Goal: Task Accomplishment & Management: Use online tool/utility

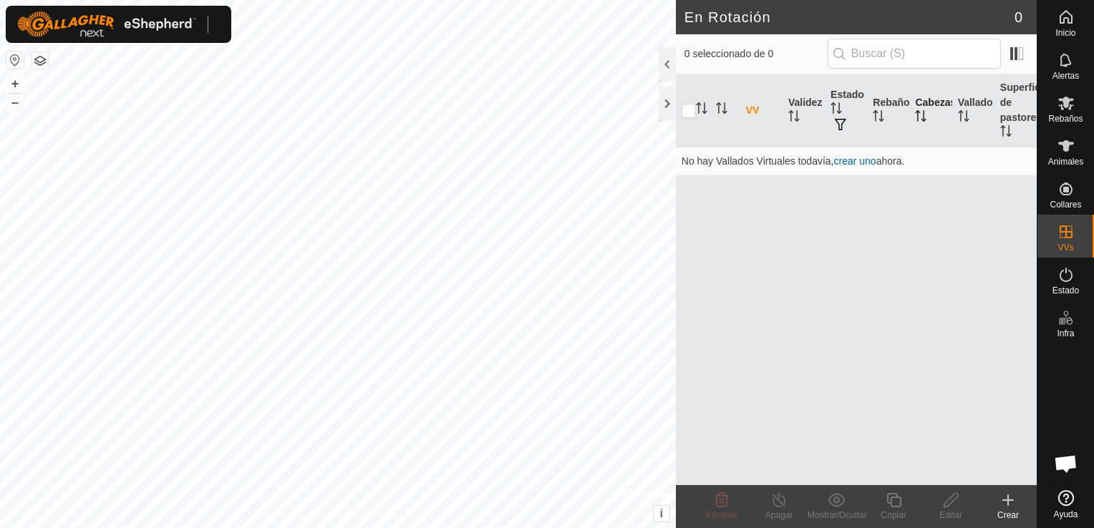
click at [928, 102] on th "Cabezas" at bounding box center [930, 110] width 42 height 73
click at [877, 96] on th "Rebaño" at bounding box center [888, 110] width 42 height 73
click at [1067, 111] on icon at bounding box center [1065, 103] width 17 height 17
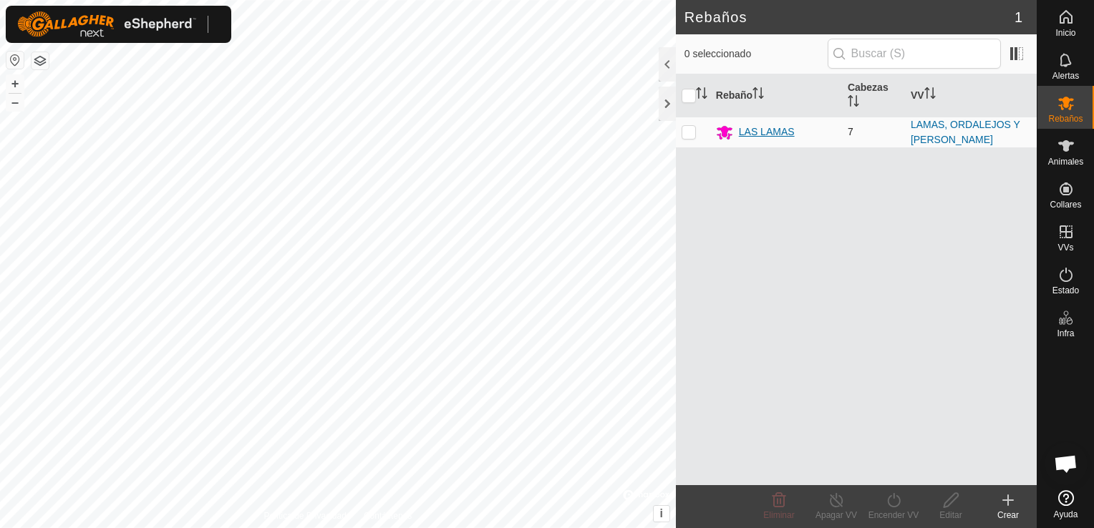
click at [770, 135] on div "LAS LAMAS" at bounding box center [767, 132] width 56 height 15
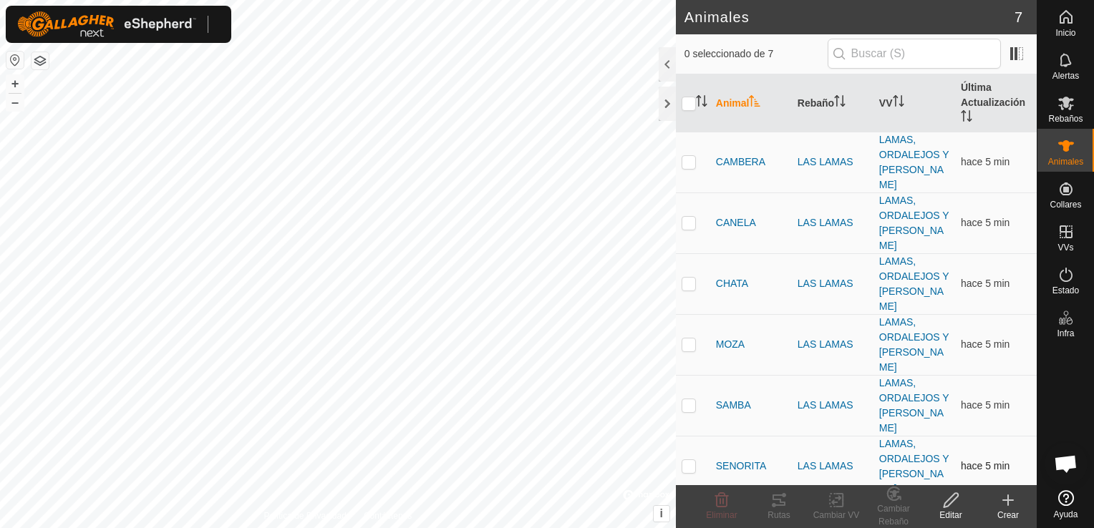
click at [690, 460] on p-checkbox at bounding box center [689, 465] width 14 height 11
checkbox input "true"
click at [784, 507] on icon at bounding box center [778, 500] width 17 height 17
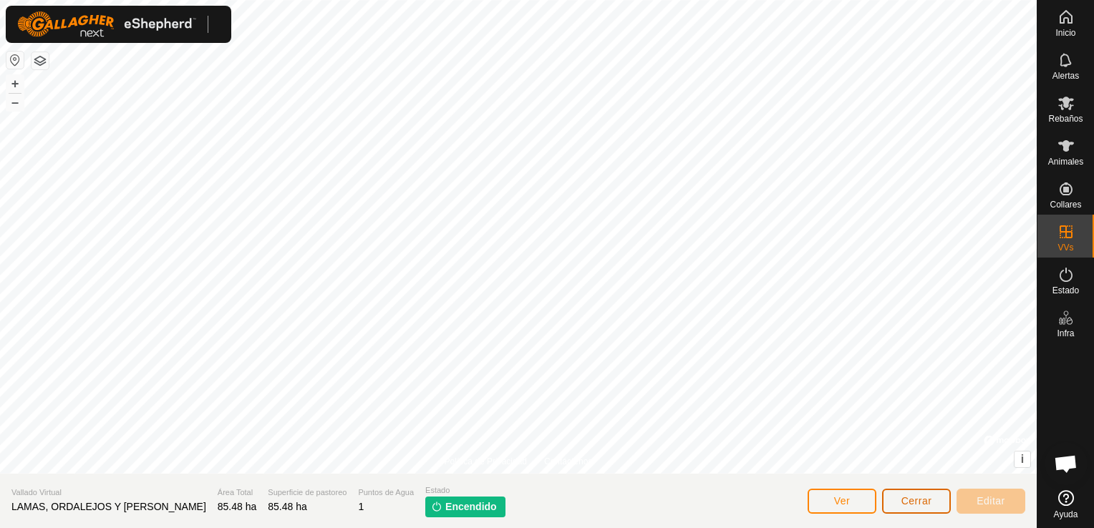
click at [899, 508] on button "Cerrar" at bounding box center [916, 501] width 69 height 25
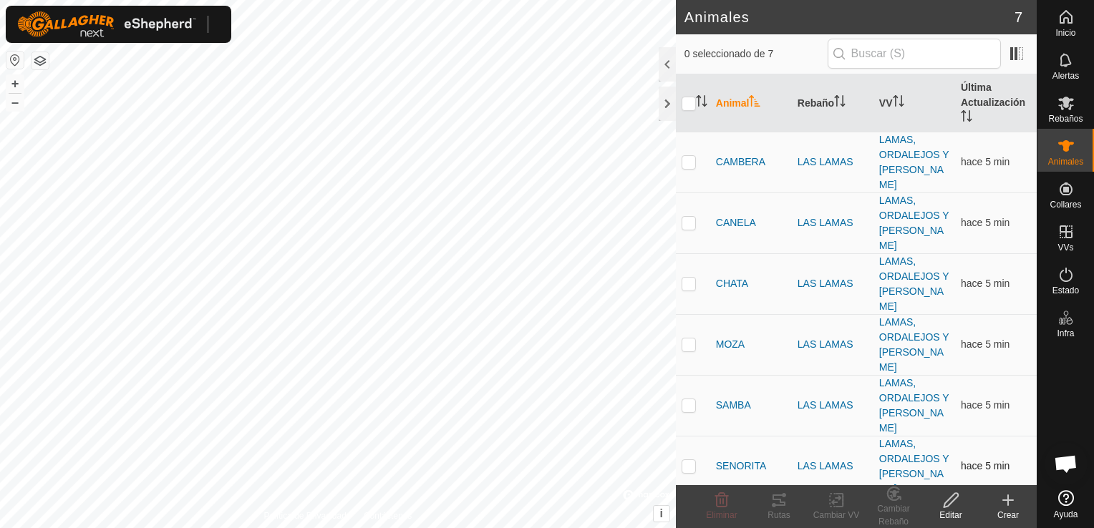
click at [695, 460] on p-checkbox at bounding box center [689, 465] width 14 height 11
checkbox input "true"
click at [783, 503] on icon at bounding box center [778, 500] width 13 height 11
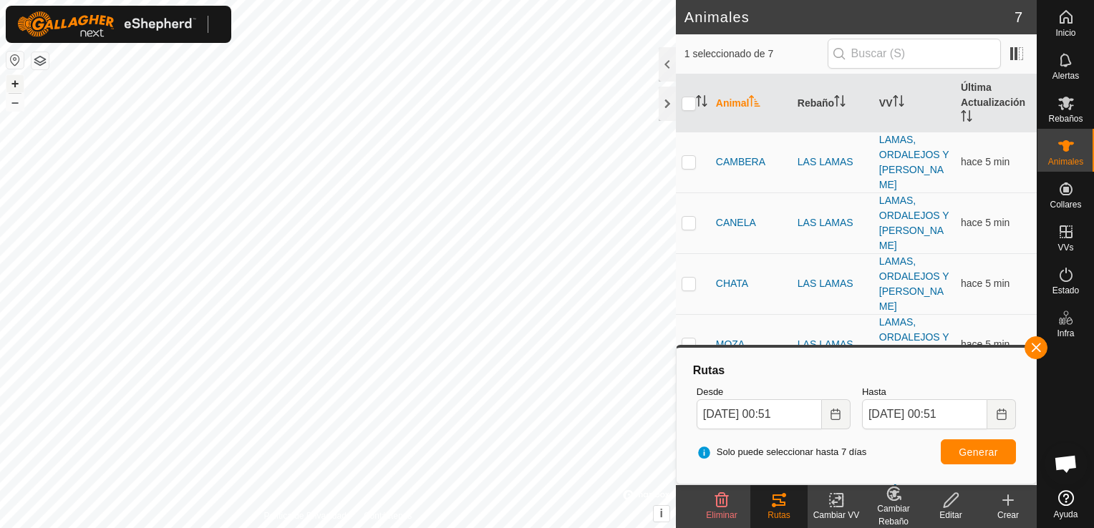
click at [16, 80] on button "+" at bounding box center [14, 83] width 17 height 17
click at [829, 415] on button "Choose Date" at bounding box center [836, 414] width 29 height 30
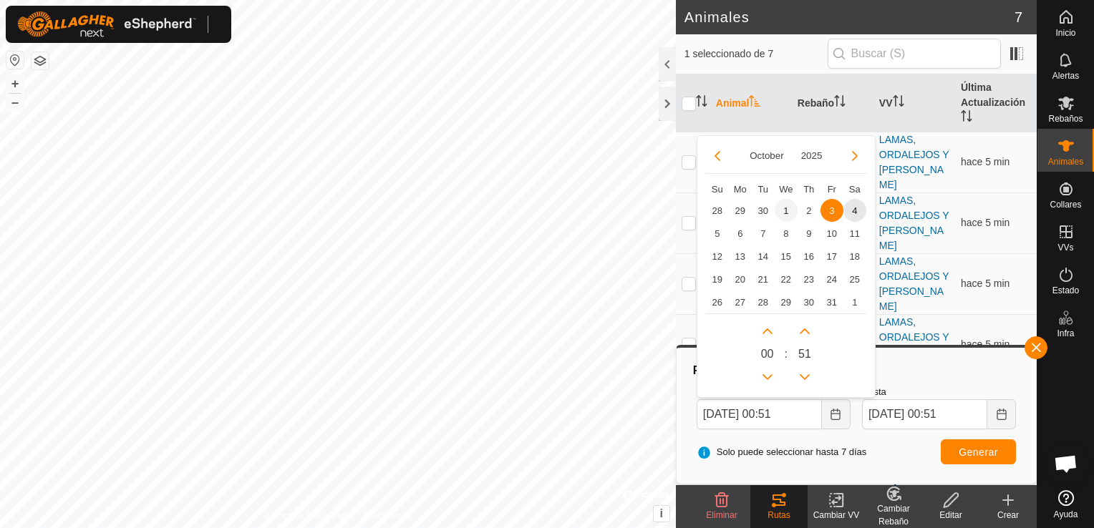
click at [788, 205] on span "1" at bounding box center [786, 210] width 23 height 23
type input "[DATE] 00:51"
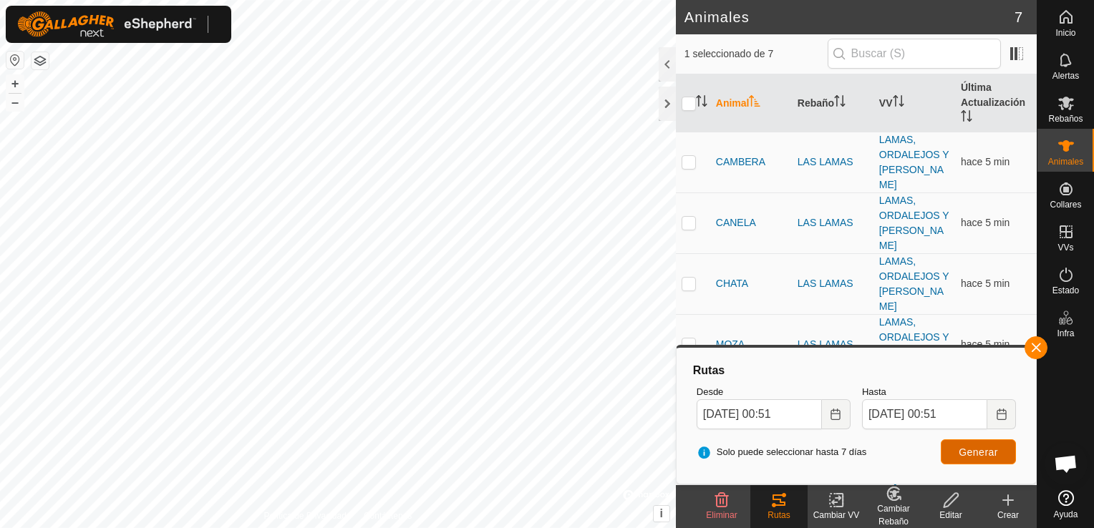
click at [977, 451] on span "Generar" at bounding box center [978, 452] width 39 height 11
click at [685, 489] on div "Animales 7 1 seleccionado de 7 Animal Rebaño VV Última Actualización CAMBERA LA…" at bounding box center [518, 264] width 1037 height 528
click at [0, 180] on html "Inicio Alertas Rebaños Animales Collares VVs Estado Infra Ayuda Animales 7 1 se…" at bounding box center [547, 264] width 1094 height 528
click at [0, 205] on html "Inicio Alertas Rebaños Animales Collares VVs Estado Infra Ayuda Animales 7 1 se…" at bounding box center [547, 264] width 1094 height 528
